Goal: Task Accomplishment & Management: Complete application form

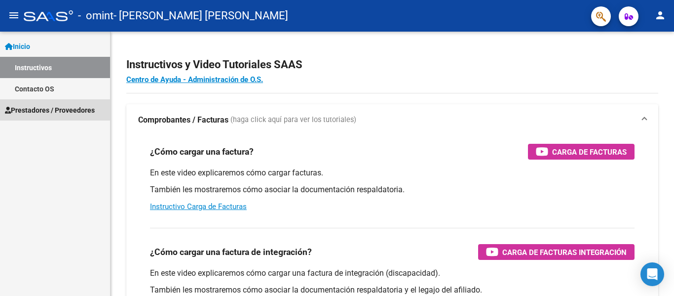
click at [62, 108] on span "Prestadores / Proveedores" at bounding box center [50, 110] width 90 height 11
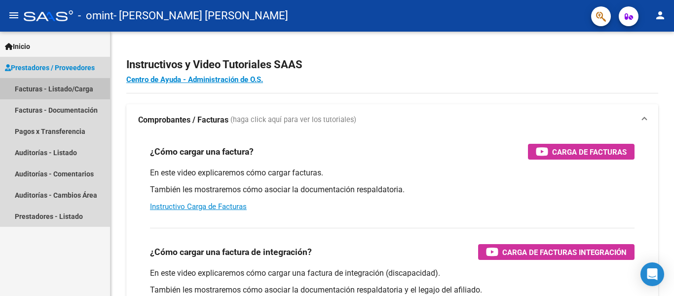
click at [68, 86] on link "Facturas - Listado/Carga" at bounding box center [55, 88] width 110 height 21
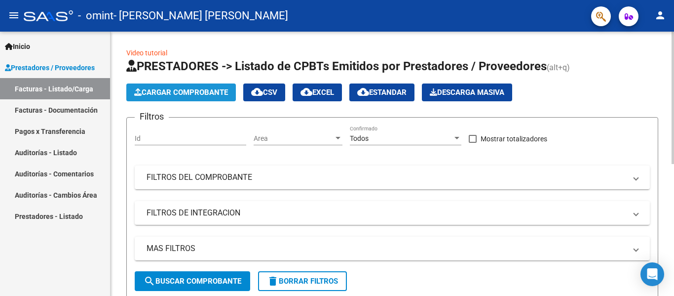
click at [191, 87] on button "Cargar Comprobante" at bounding box center [181, 92] width 110 height 18
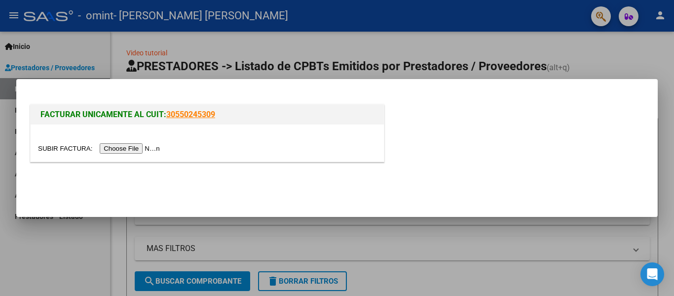
click at [146, 148] on input "file" at bounding box center [100, 148] width 125 height 10
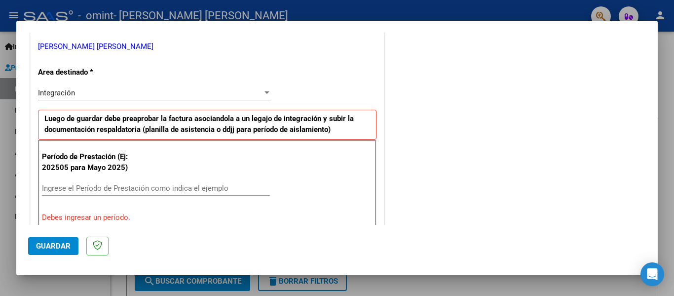
scroll to position [191, 0]
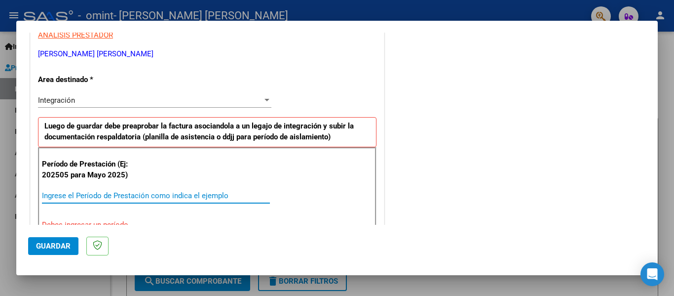
click at [54, 197] on input "Ingrese el Período de Prestación como indica el ejemplo" at bounding box center [156, 195] width 228 height 9
click at [63, 195] on input "Ingrese el Período de Prestación como indica el ejemplo" at bounding box center [156, 195] width 228 height 9
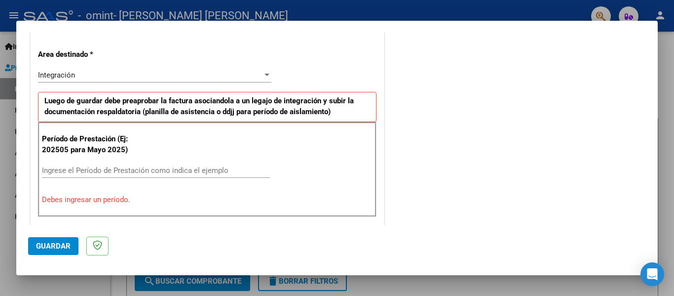
scroll to position [234, 0]
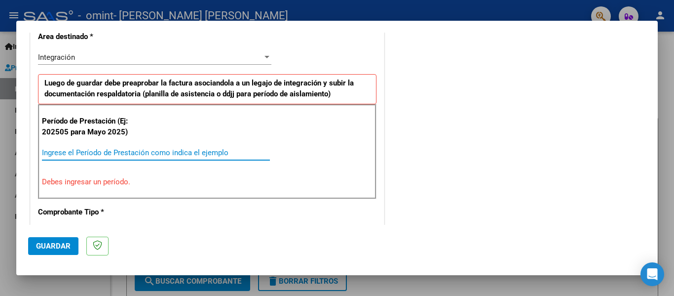
click at [54, 153] on input "Ingrese el Período de Prestación como indica el ejemplo" at bounding box center [156, 152] width 228 height 9
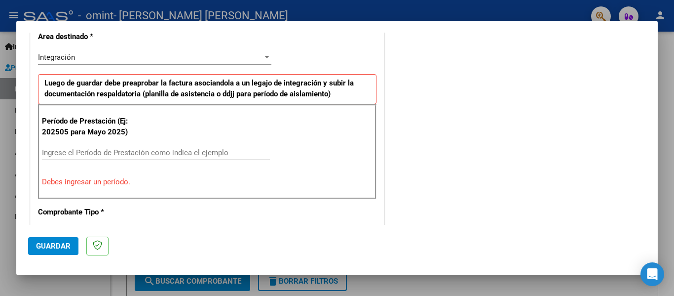
click at [89, 180] on p "Debes ingresar un período." at bounding box center [207, 181] width 331 height 11
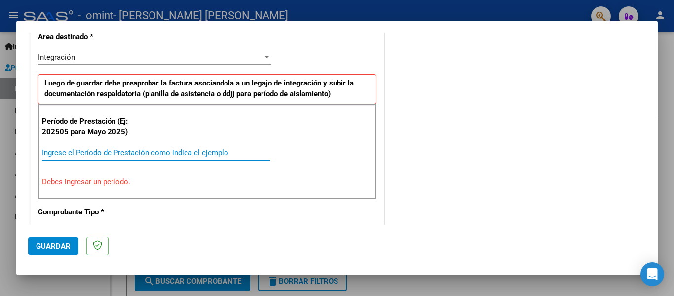
click at [70, 155] on input "Ingrese el Período de Prestación como indica el ejemplo" at bounding box center [156, 152] width 228 height 9
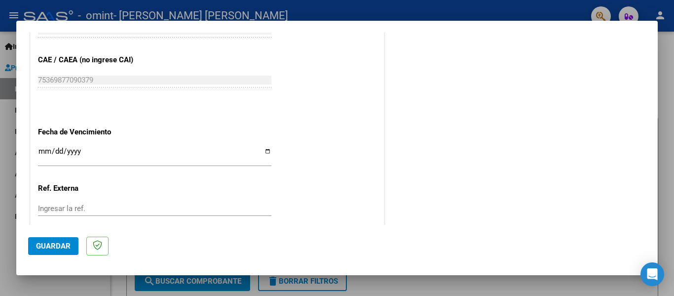
scroll to position [624, 0]
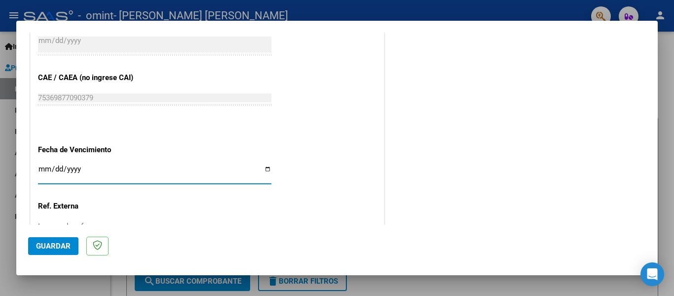
click at [264, 172] on input "Ingresar la fecha" at bounding box center [154, 173] width 233 height 16
type input "[DATE]"
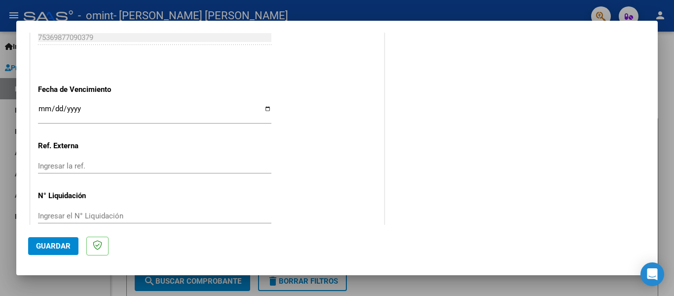
scroll to position [702, 0]
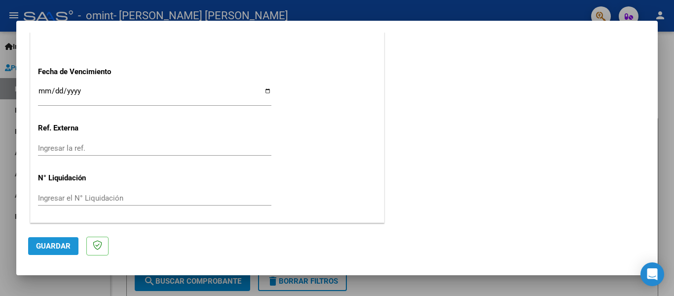
click at [44, 243] on span "Guardar" at bounding box center [53, 245] width 35 height 9
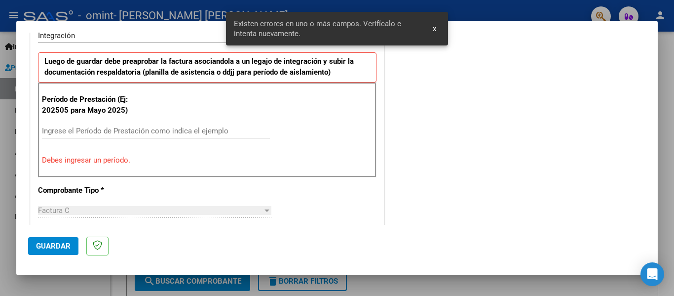
scroll to position [248, 0]
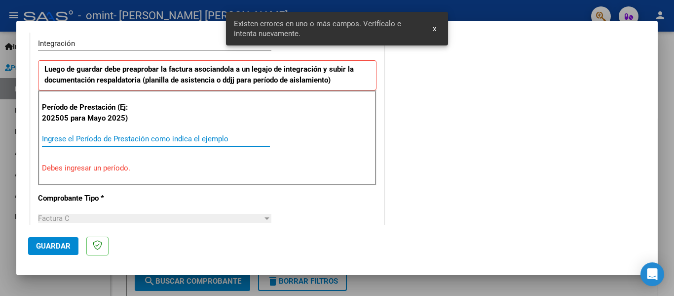
click at [79, 137] on input "Ingrese el Período de Prestación como indica el ejemplo" at bounding box center [156, 138] width 228 height 9
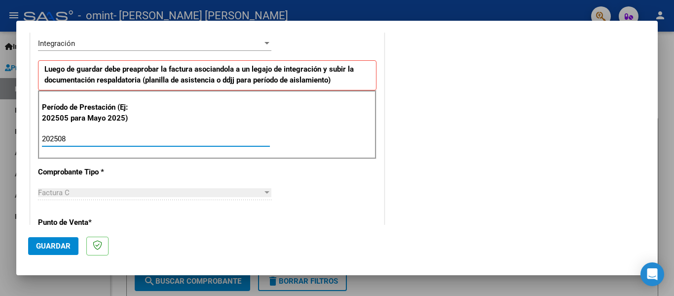
type input "202508"
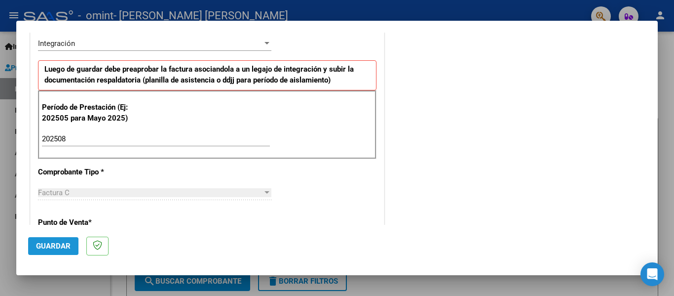
click at [53, 245] on span "Guardar" at bounding box center [53, 245] width 35 height 9
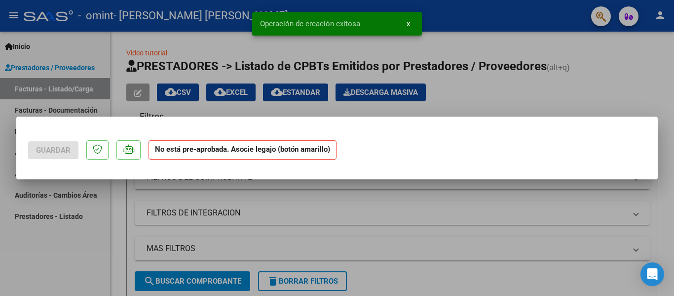
scroll to position [0, 0]
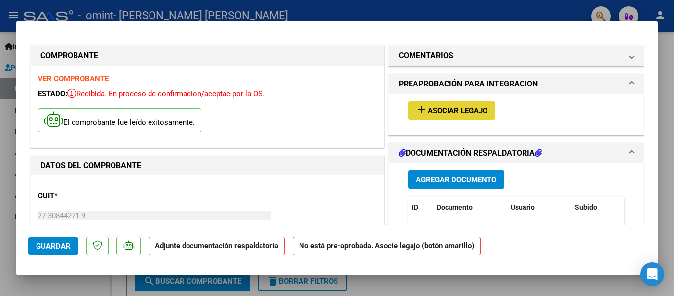
click at [466, 104] on button "add Asociar Legajo" at bounding box center [451, 110] width 87 height 18
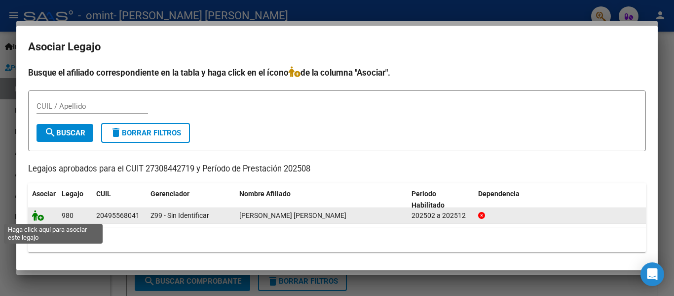
click at [38, 218] on icon at bounding box center [38, 215] width 12 height 11
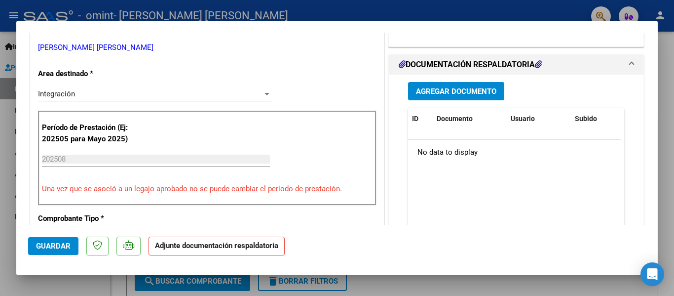
scroll to position [237, 0]
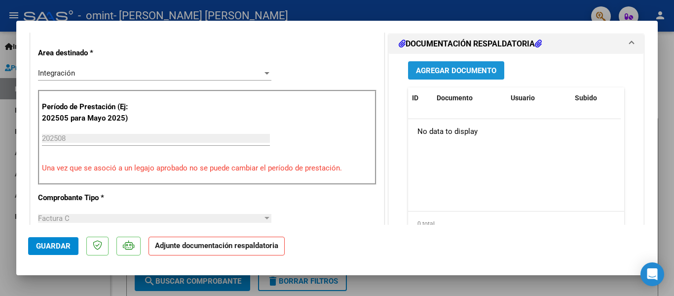
click at [435, 75] on span "Agregar Documento" at bounding box center [456, 70] width 80 height 9
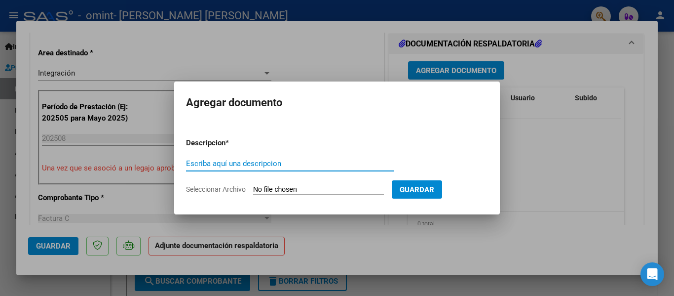
click at [242, 166] on input "Escriba aquí una descripcion" at bounding box center [290, 163] width 208 height 9
click at [310, 185] on input "Seleccionar Archivo" at bounding box center [318, 189] width 131 height 9
type input "C:\fakepath\Asistencia [PERSON_NAME] psp.pdf"
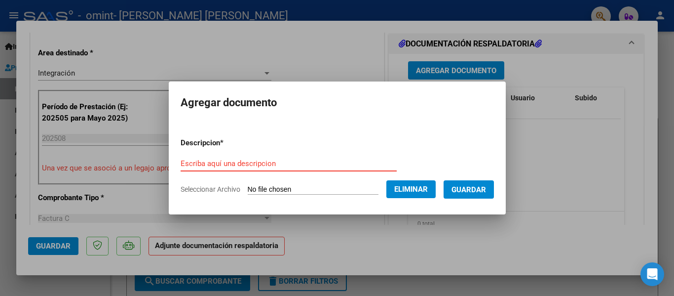
click at [192, 161] on input "Escriba aquí una descripcion" at bounding box center [289, 163] width 216 height 9
type input "p"
type input "Planilla de asistencia"
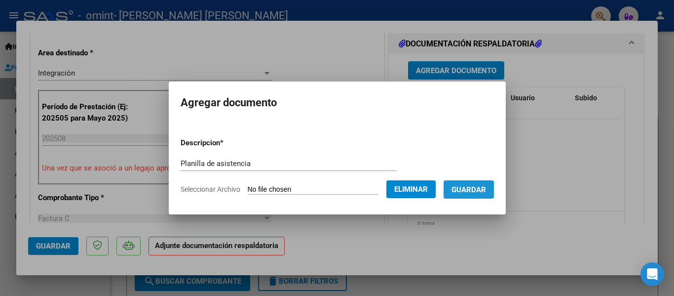
click at [486, 185] on span "Guardar" at bounding box center [469, 189] width 35 height 9
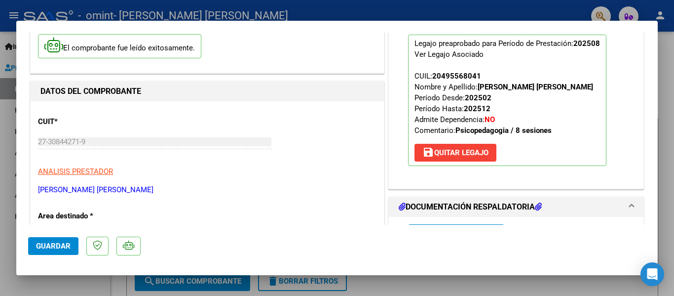
scroll to position [59, 0]
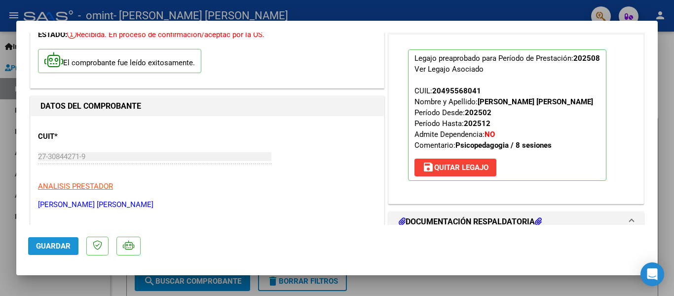
click at [54, 242] on span "Guardar" at bounding box center [53, 245] width 35 height 9
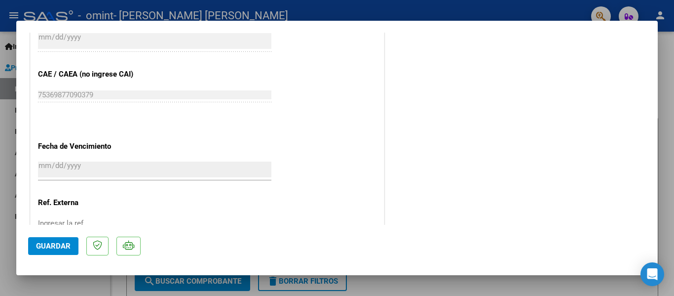
scroll to position [651, 0]
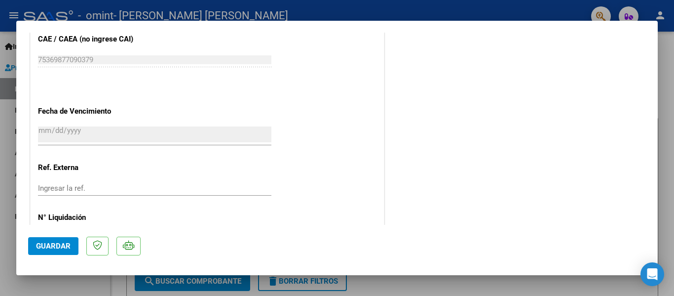
click at [655, 227] on mat-dialog-container "COMPROBANTE VER COMPROBANTE ESTADO: Recibida. En proceso de confirmacion/acepta…" at bounding box center [337, 148] width 642 height 255
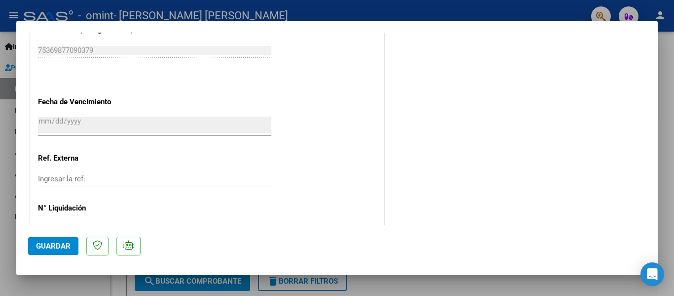
scroll to position [658, 0]
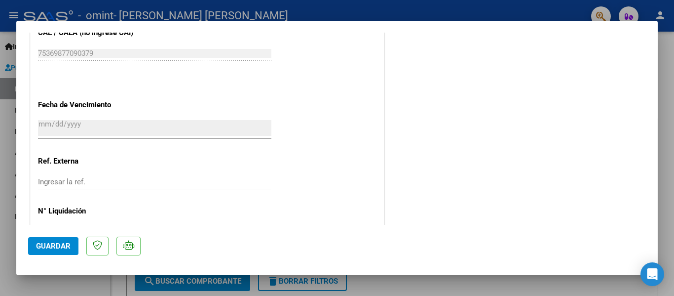
drag, startPoint x: 655, startPoint y: 227, endPoint x: 476, endPoint y: 70, distance: 237.8
click at [476, 70] on mat-dialog-container "COMPROBANTE VER COMPROBANTE ESTADO: Recibida. En proceso de confirmacion/acepta…" at bounding box center [337, 148] width 642 height 255
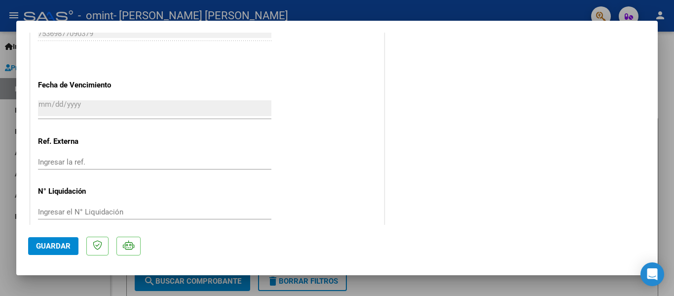
scroll to position [691, 0]
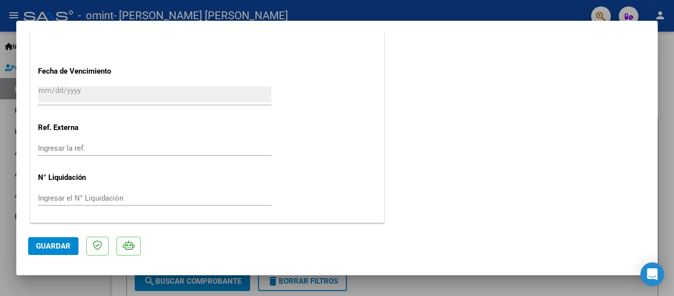
click at [673, 179] on div at bounding box center [337, 148] width 674 height 296
type input "$ 0,00"
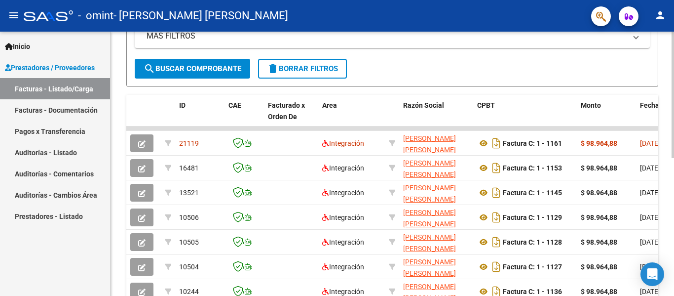
scroll to position [204, 0]
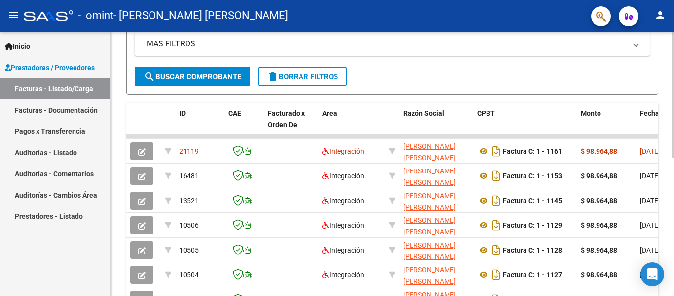
click at [673, 245] on div at bounding box center [673, 195] width 2 height 126
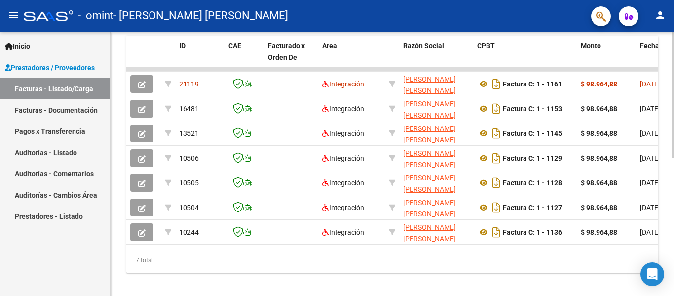
click at [671, 192] on div "Video tutorial PRESTADORES -> Listado de CPBTs Emitidos por Prestadores / Prove…" at bounding box center [394, 32] width 566 height 544
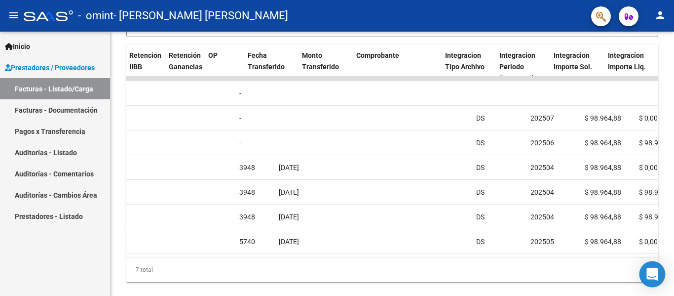
scroll to position [0, 750]
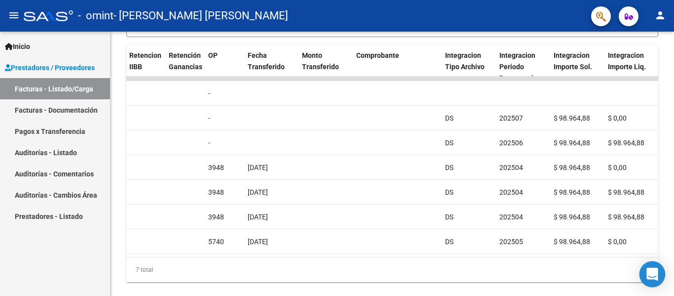
click at [657, 262] on body "menu - omint - [PERSON_NAME] [PERSON_NAME] person Inicio Instructivos Contacto …" at bounding box center [337, 148] width 674 height 296
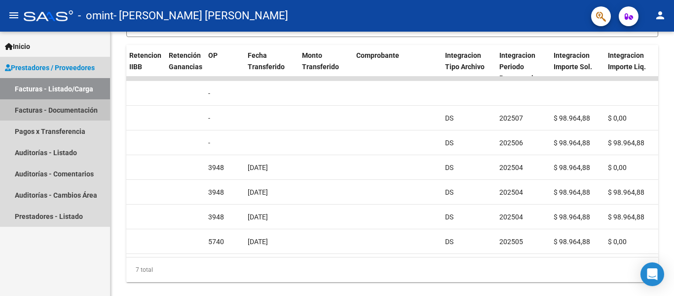
click at [65, 110] on link "Facturas - Documentación" at bounding box center [55, 109] width 110 height 21
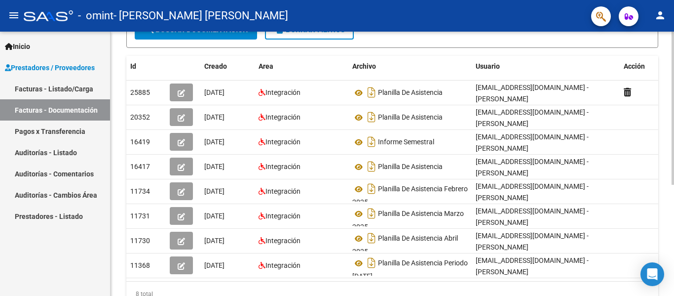
scroll to position [191, 0]
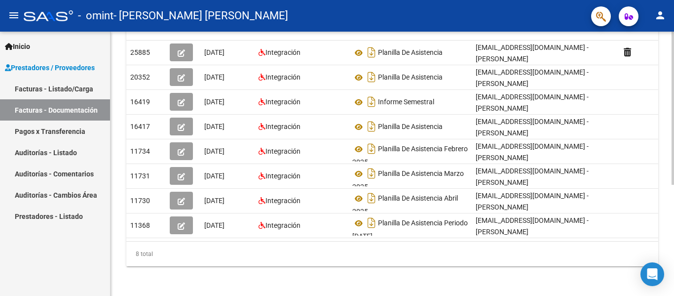
click at [673, 239] on div at bounding box center [673, 218] width 2 height 153
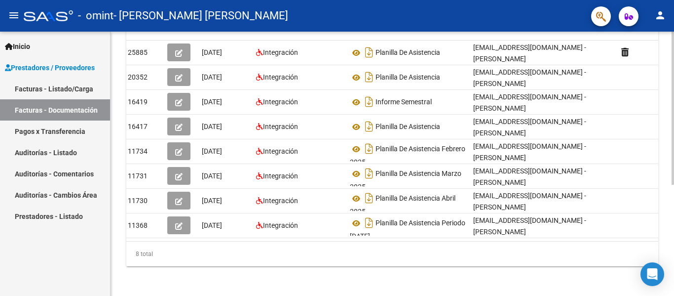
scroll to position [0, 0]
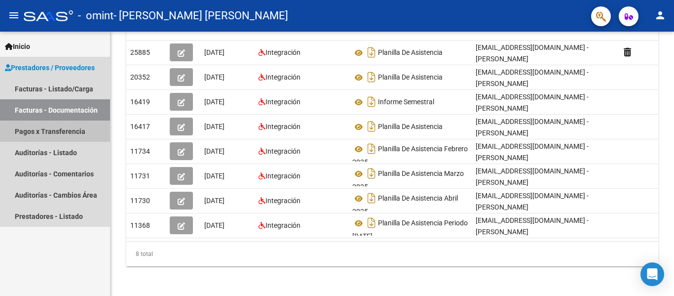
click at [60, 128] on link "Pagos x Transferencia" at bounding box center [55, 130] width 110 height 21
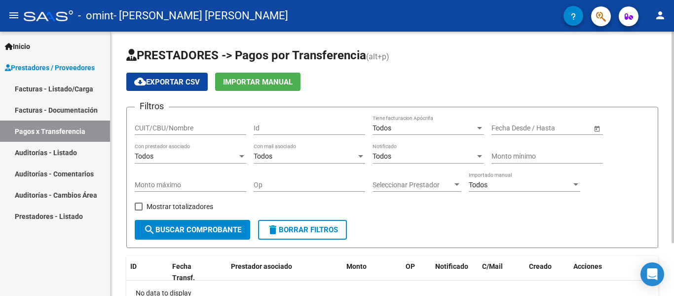
click at [673, 32] on div at bounding box center [673, 137] width 2 height 211
click at [664, 19] on mat-icon "person" at bounding box center [660, 15] width 12 height 12
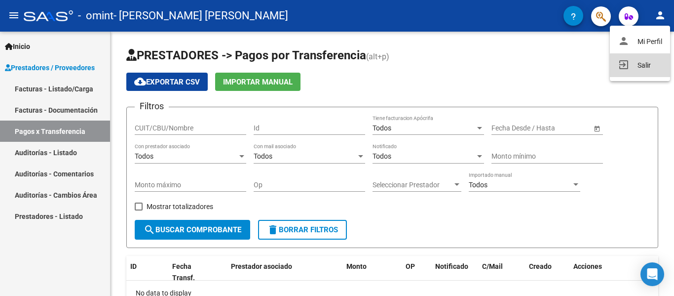
click at [647, 67] on button "exit_to_app Salir" at bounding box center [640, 65] width 60 height 24
